Goal: Navigation & Orientation: Understand site structure

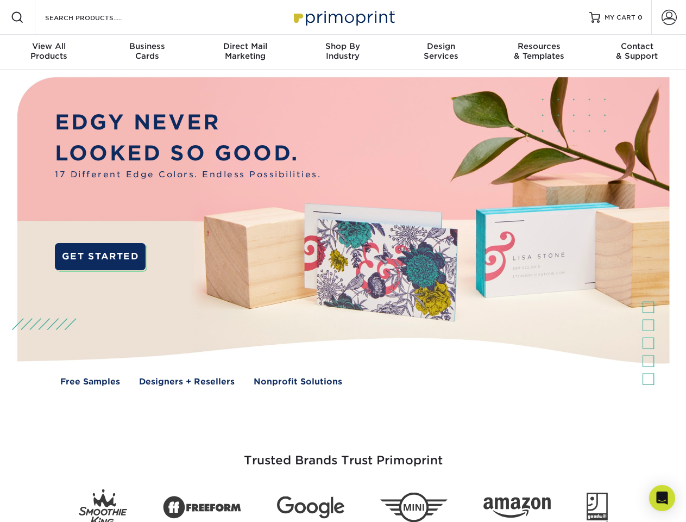
click at [343, 261] on img at bounding box center [342, 240] width 679 height 340
click at [17, 17] on span at bounding box center [17, 17] width 13 height 13
click at [669, 17] on span at bounding box center [669, 17] width 15 height 15
click at [49, 52] on div "View All Products" at bounding box center [49, 51] width 98 height 20
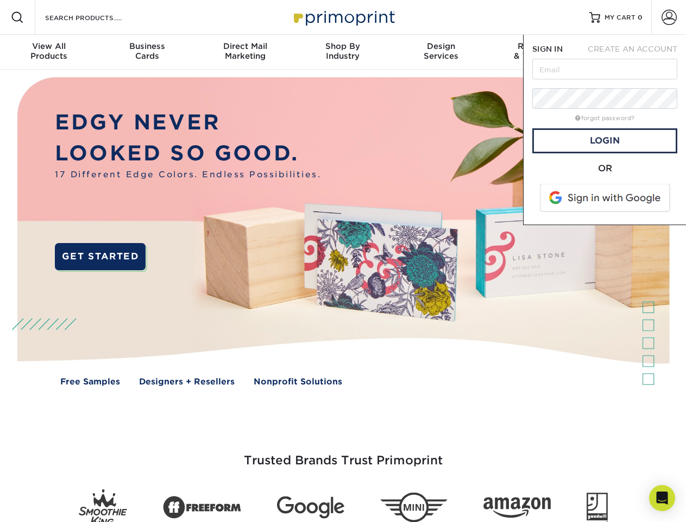
click at [147, 52] on div "Business Cards" at bounding box center [147, 51] width 98 height 20
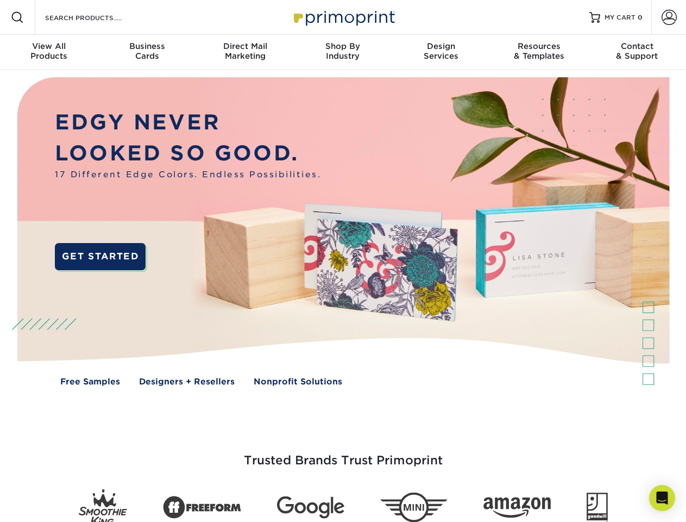
click at [245, 52] on div "Direct Mail Marketing" at bounding box center [245, 51] width 98 height 20
click at [343, 52] on div "Shop By Industry" at bounding box center [343, 51] width 98 height 20
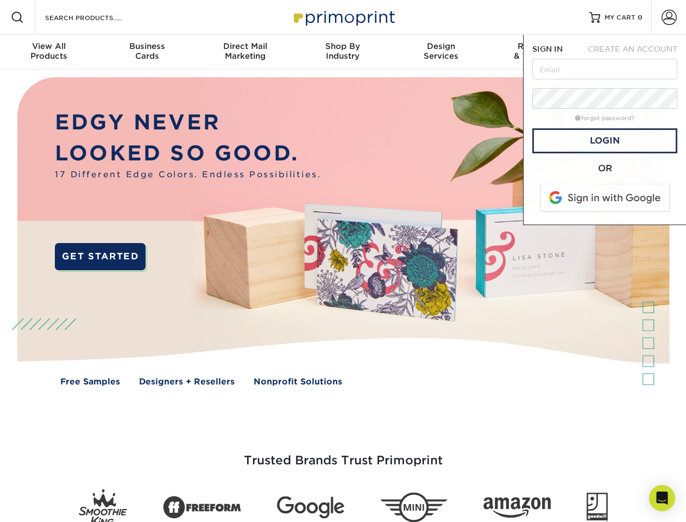
click at [441, 52] on div "Design Services" at bounding box center [441, 51] width 98 height 20
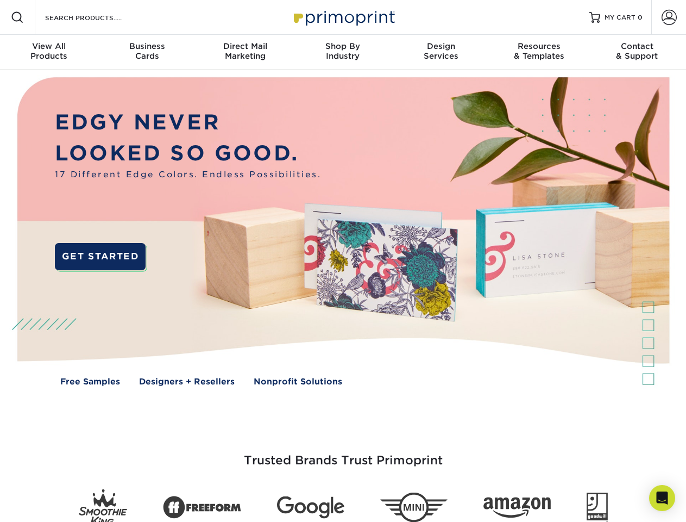
click at [539, 52] on span "SIGN IN" at bounding box center [548, 49] width 30 height 9
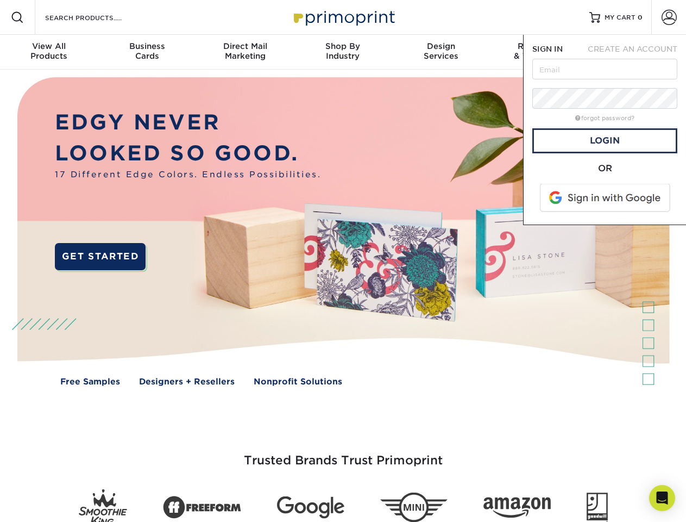
click at [638, 52] on div "Contact & Support" at bounding box center [638, 51] width 98 height 20
